Goal: Transaction & Acquisition: Download file/media

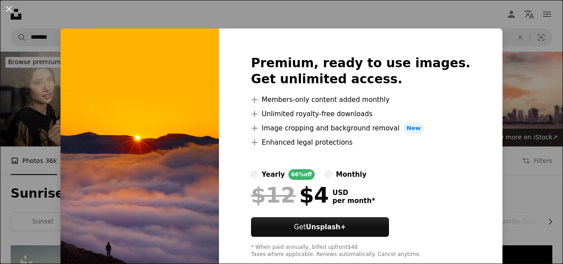
scroll to position [1023, 0]
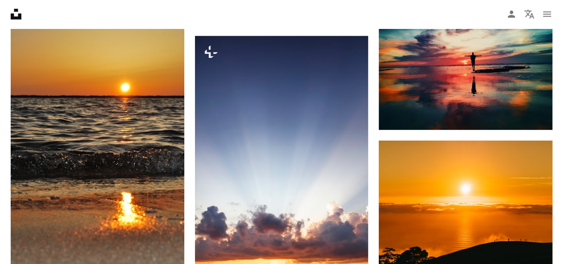
scroll to position [1245, 0]
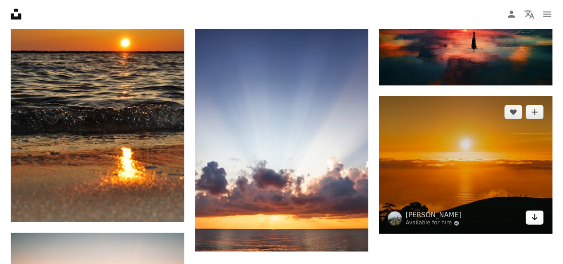
click at [539, 215] on link "Arrow pointing down" at bounding box center [534, 217] width 18 height 14
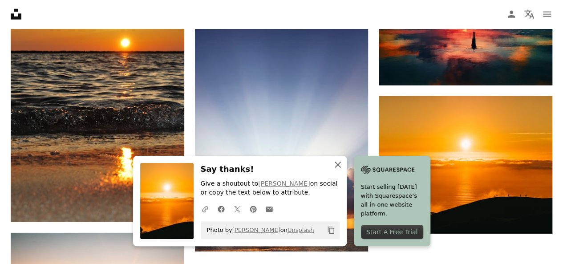
click at [339, 163] on icon "button" at bounding box center [337, 164] width 6 height 6
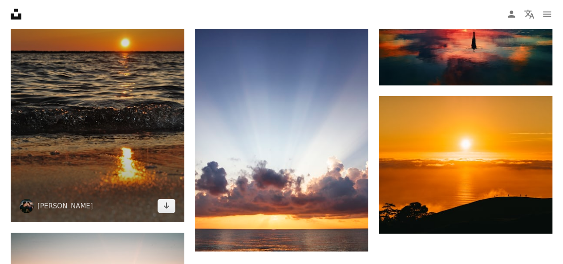
scroll to position [1201, 0]
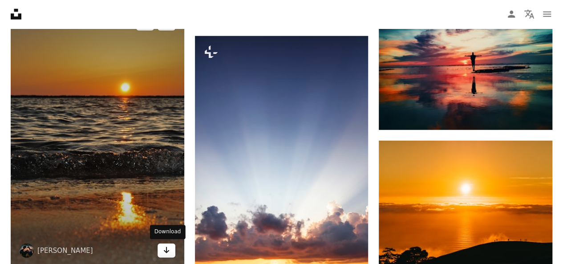
click at [165, 248] on icon "Download" at bounding box center [166, 250] width 6 height 6
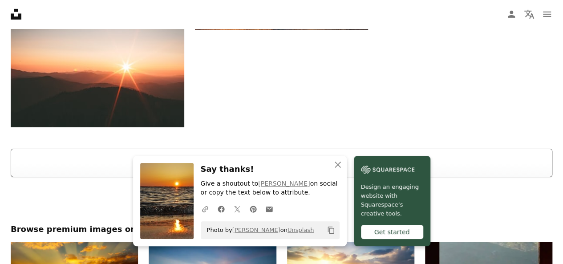
scroll to position [1468, 0]
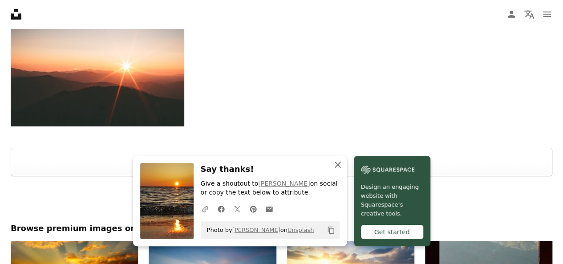
click at [337, 165] on icon "button" at bounding box center [337, 164] width 6 height 6
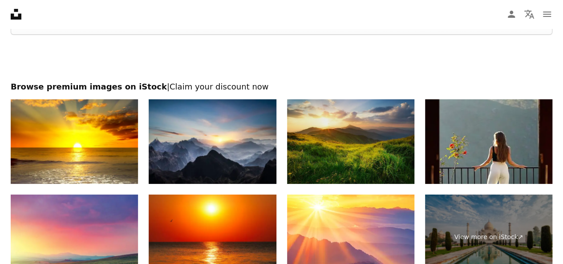
scroll to position [1459, 0]
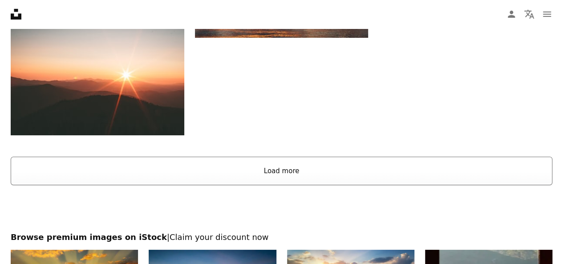
click at [295, 166] on button "Load more" at bounding box center [281, 171] width 541 height 28
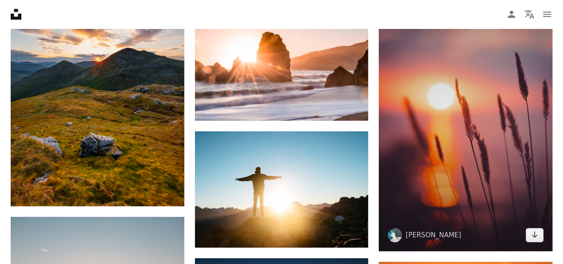
scroll to position [1904, 0]
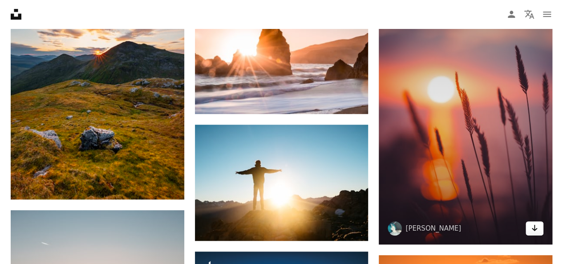
click at [540, 226] on link "Arrow pointing down" at bounding box center [534, 228] width 18 height 14
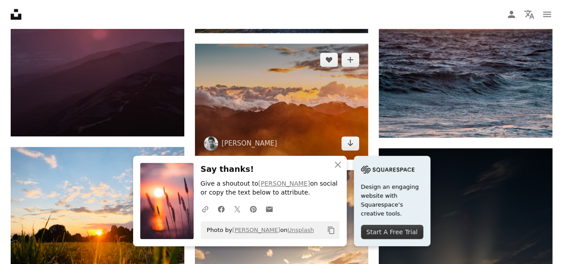
scroll to position [2259, 0]
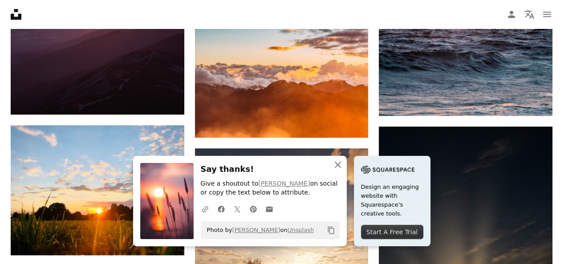
click at [339, 163] on icon "button" at bounding box center [337, 164] width 6 height 6
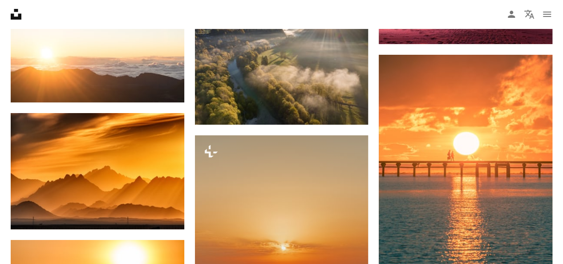
scroll to position [3460, 0]
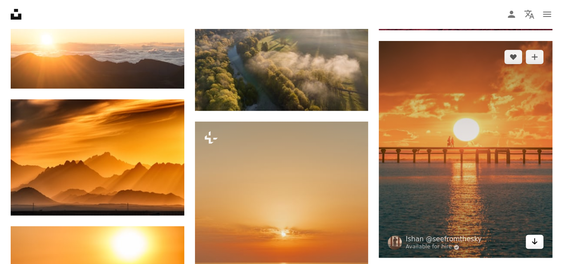
click at [537, 239] on link "Arrow pointing down" at bounding box center [534, 241] width 18 height 14
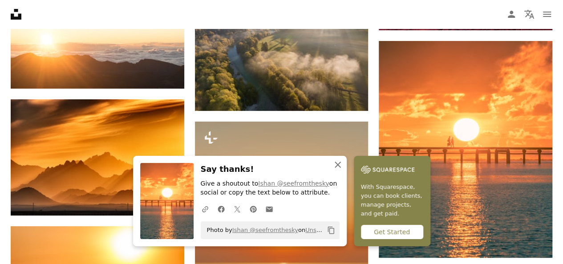
click at [341, 164] on icon "An X shape" at bounding box center [337, 164] width 11 height 11
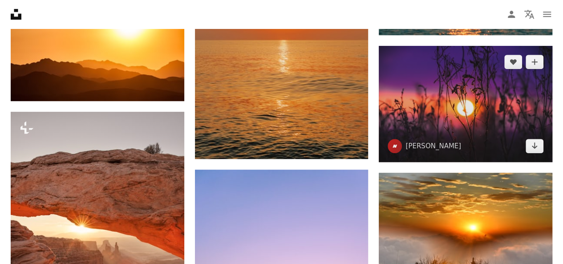
scroll to position [3594, 0]
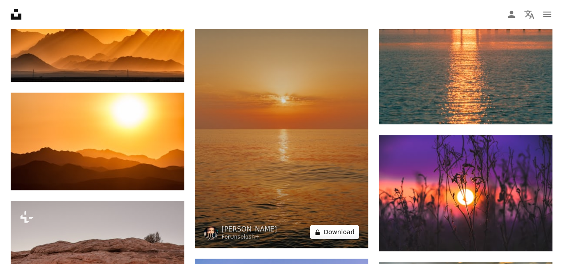
click at [347, 231] on button "A lock Download" at bounding box center [335, 232] width 50 height 14
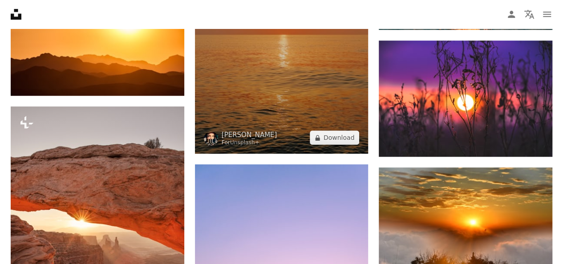
scroll to position [3683, 0]
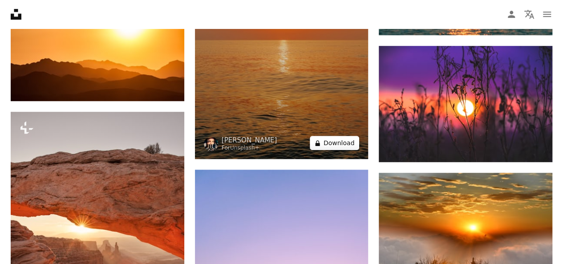
click at [338, 142] on button "A lock Download" at bounding box center [335, 143] width 50 height 14
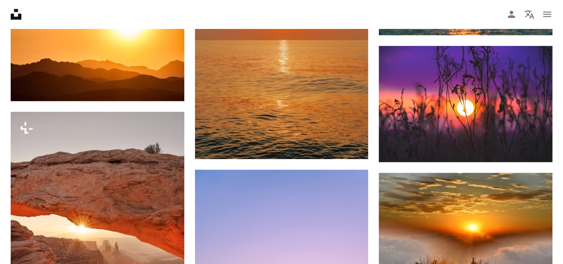
scroll to position [3860, 0]
